Goal: Task Accomplishment & Management: Manage account settings

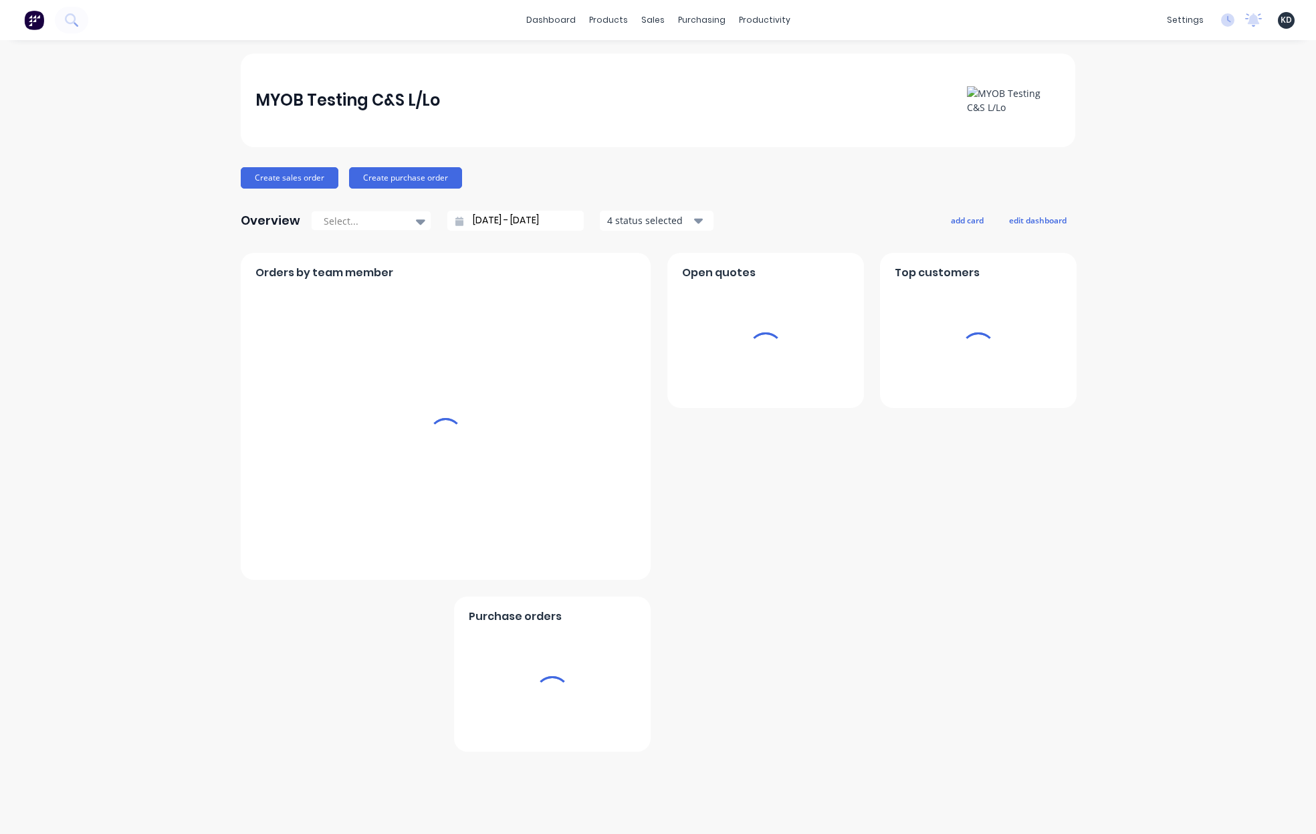
click at [854, 399] on div "Open quotes" at bounding box center [765, 330] width 197 height 155
click at [1286, 24] on span "KD" at bounding box center [1285, 20] width 11 height 12
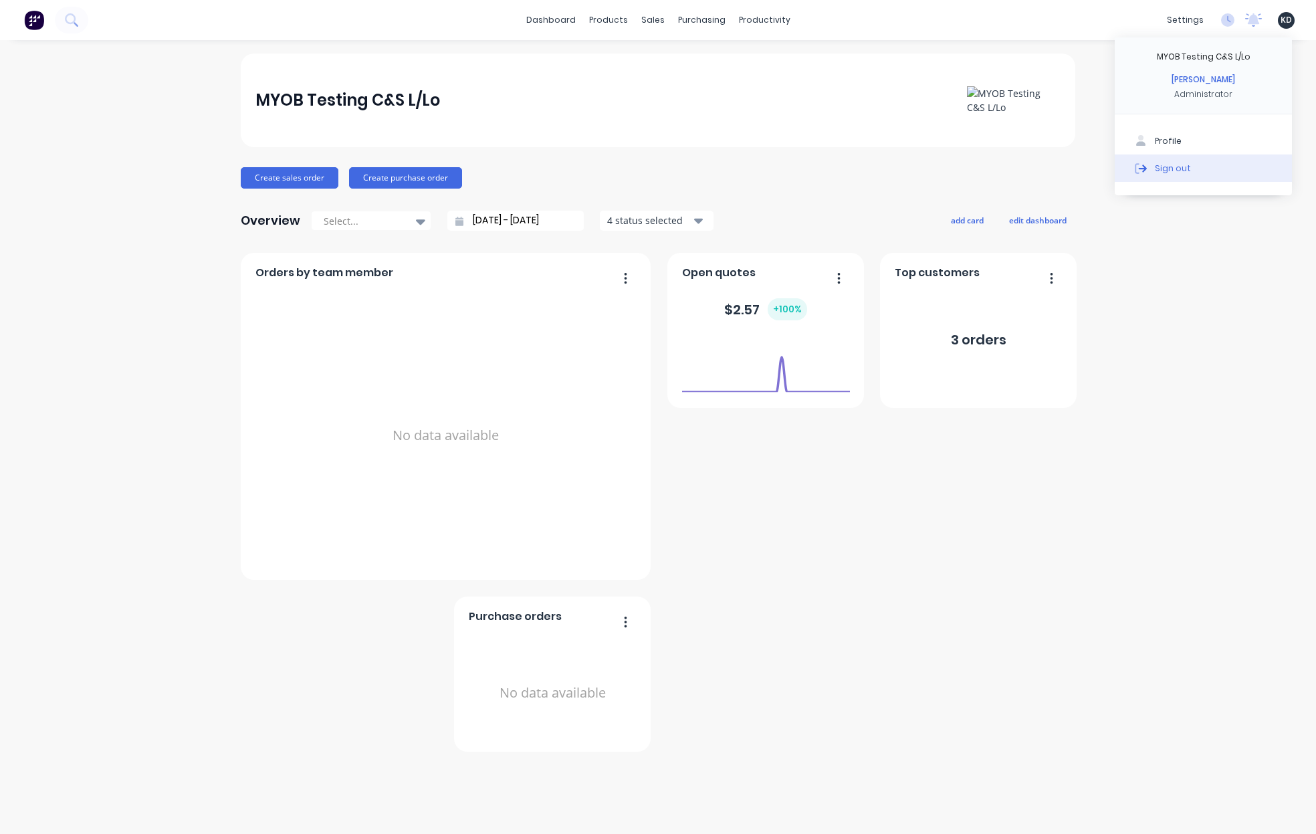
click at [1228, 168] on button "Sign out" at bounding box center [1203, 167] width 177 height 27
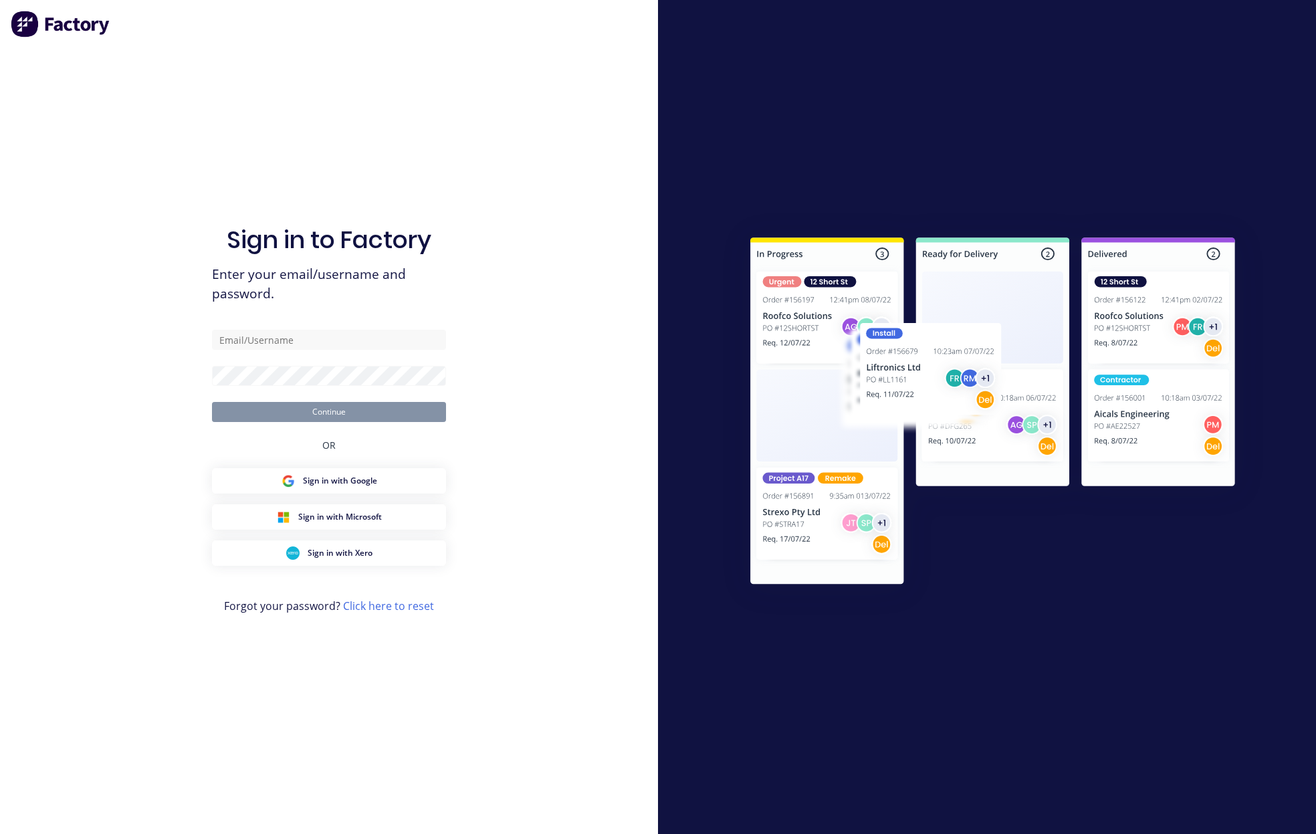
click at [519, 415] on div "Sign in to Factory Enter your email/username and password. Continue OR Sign in …" at bounding box center [329, 417] width 658 height 834
click at [395, 476] on button "Sign in with Google" at bounding box center [329, 480] width 234 height 25
